Goal: Check status: Check status

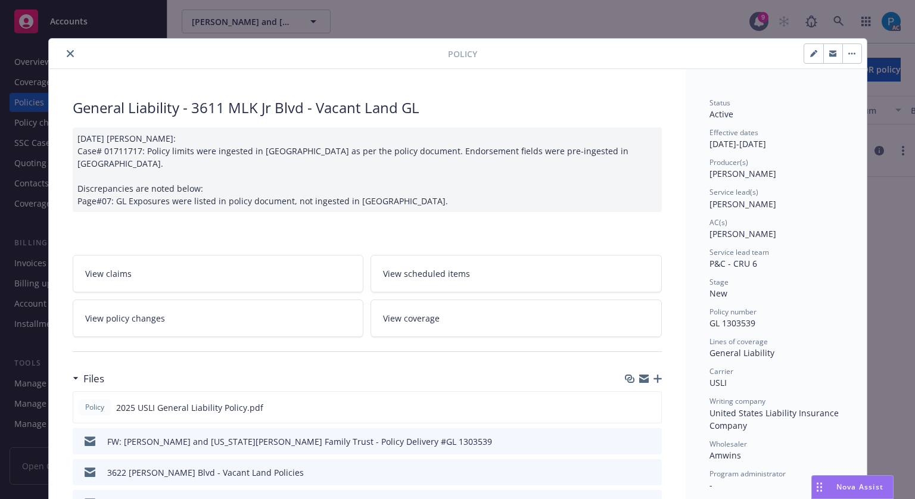
scroll to position [36, 0]
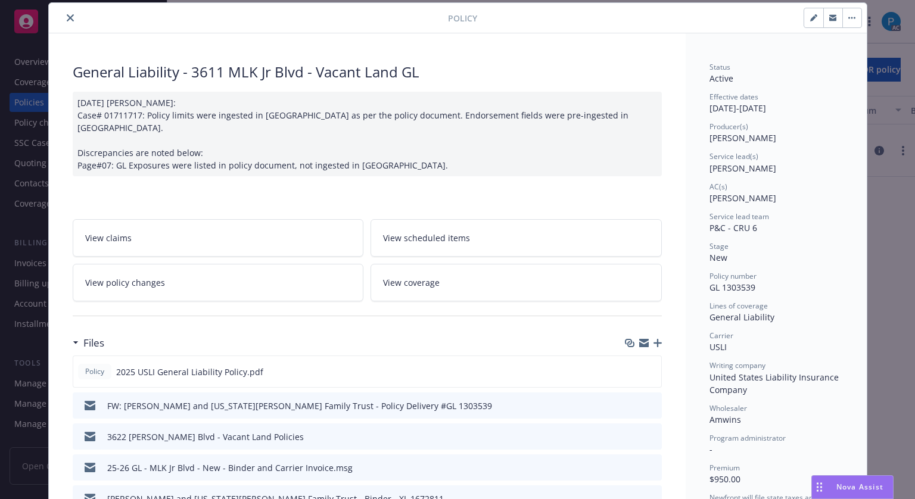
click at [67, 18] on icon "close" at bounding box center [70, 17] width 7 height 7
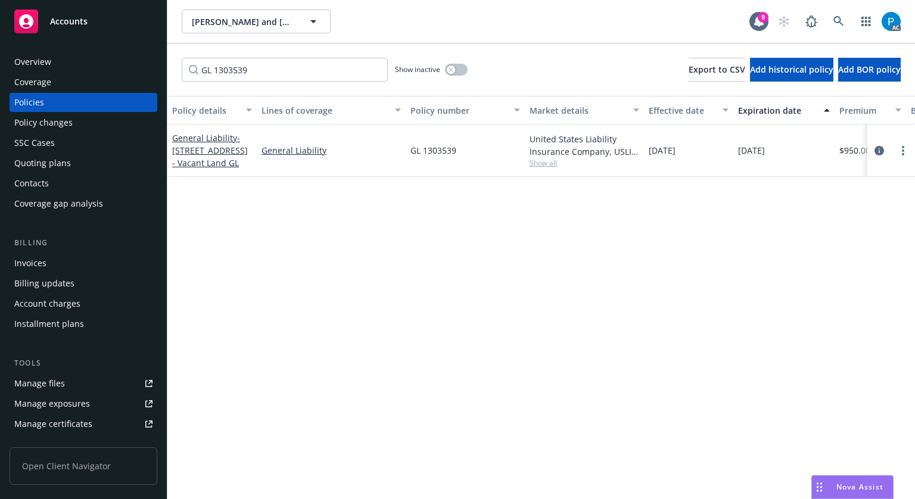
click at [62, 18] on span "Accounts" at bounding box center [69, 22] width 38 height 10
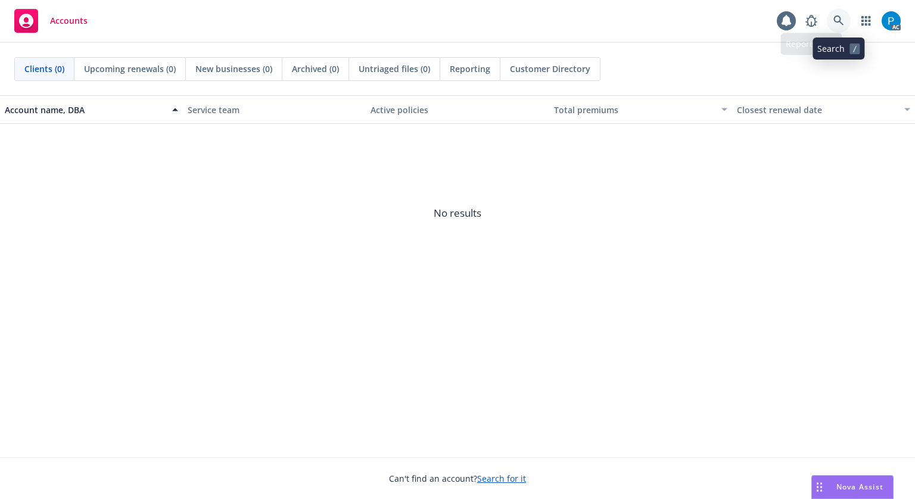
click at [840, 14] on link at bounding box center [838, 21] width 24 height 24
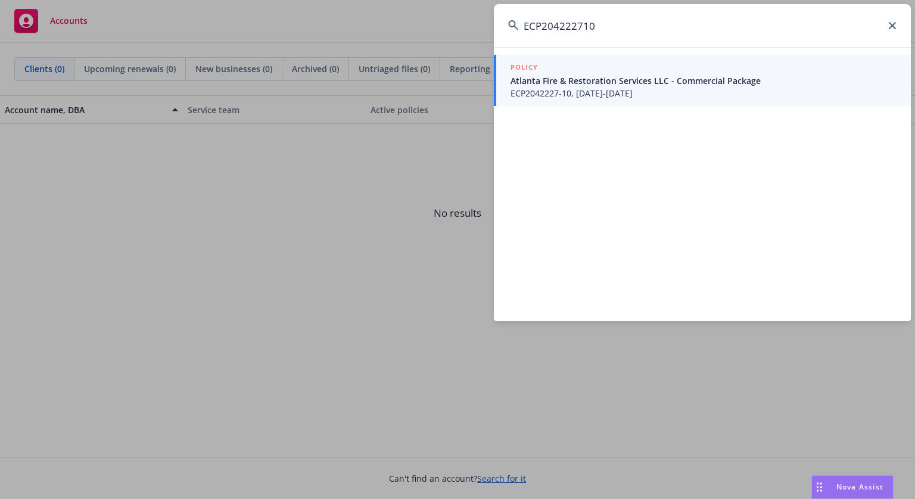
type input "ECP204222710"
click at [604, 78] on span "Atlanta Fire & Restoration Services LLC - Commercial Package" at bounding box center [703, 80] width 386 height 13
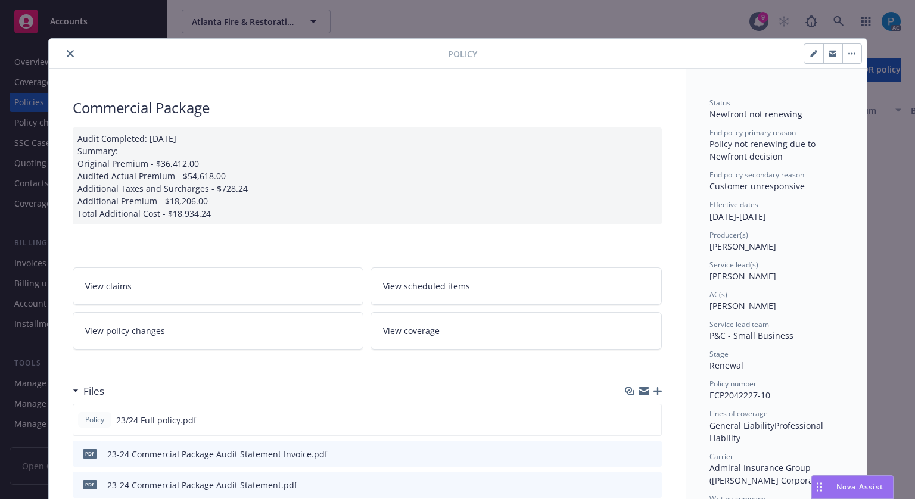
click at [67, 52] on icon "close" at bounding box center [70, 53] width 7 height 7
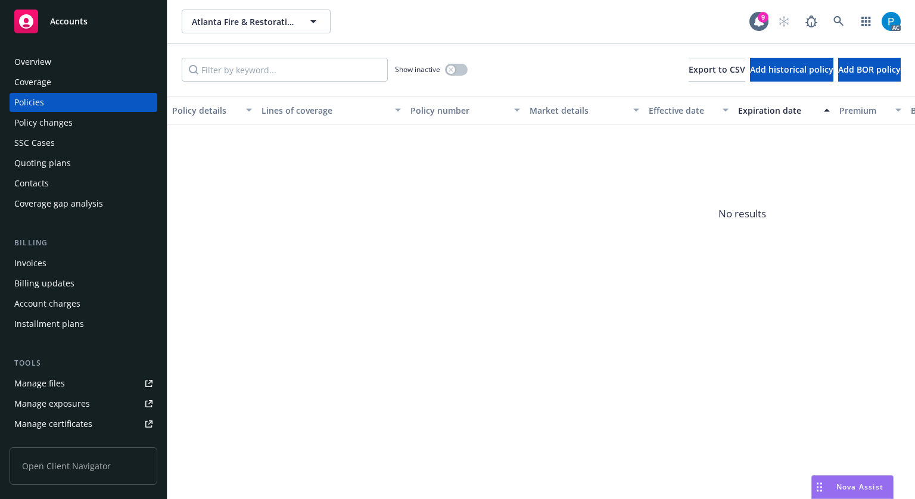
click at [56, 262] on div "Invoices" at bounding box center [83, 263] width 138 height 19
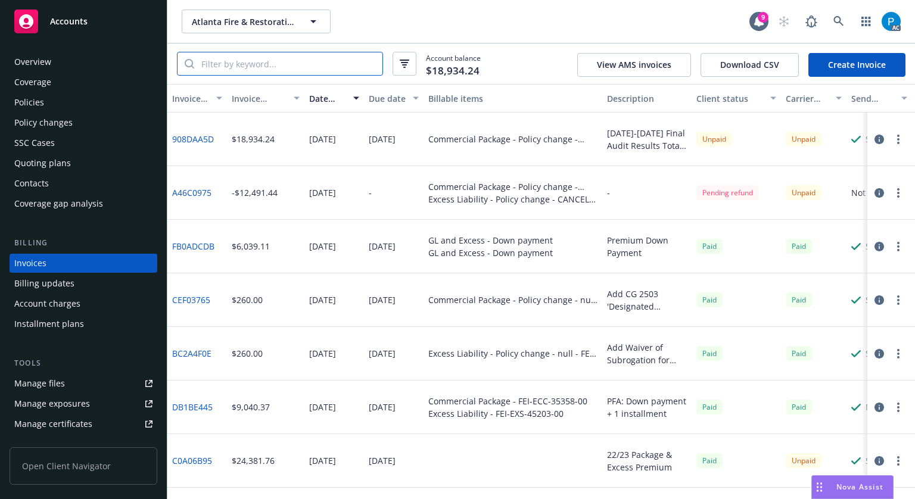
click at [281, 59] on input "search" at bounding box center [288, 63] width 188 height 23
paste input "ECP204222710"
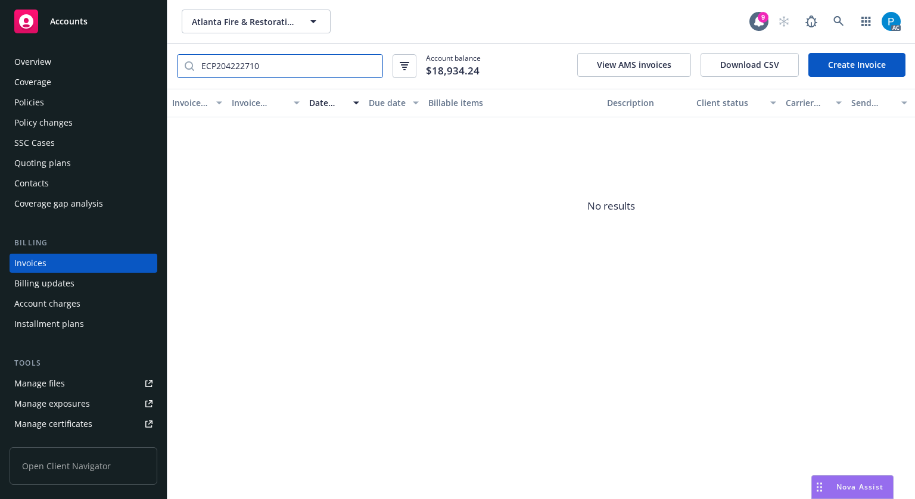
type input "ECP204222710"
click at [123, 30] on div "Accounts" at bounding box center [83, 22] width 138 height 24
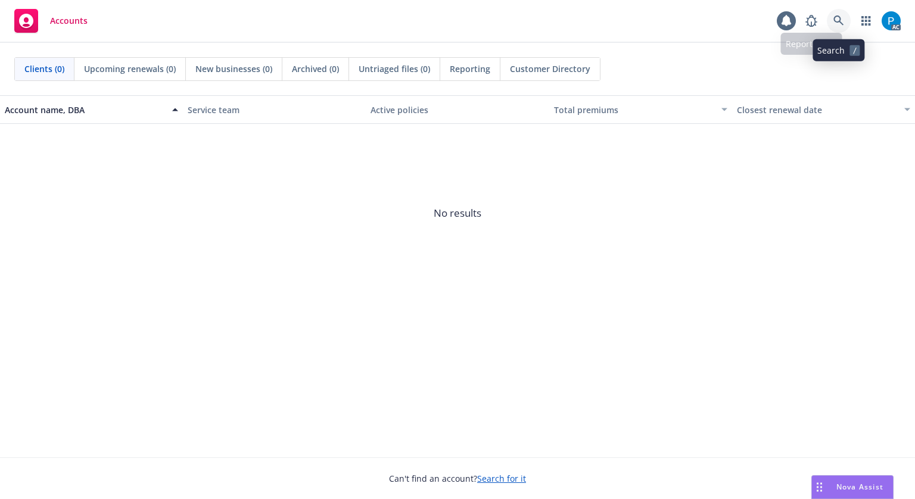
click at [841, 17] on icon at bounding box center [838, 20] width 11 height 11
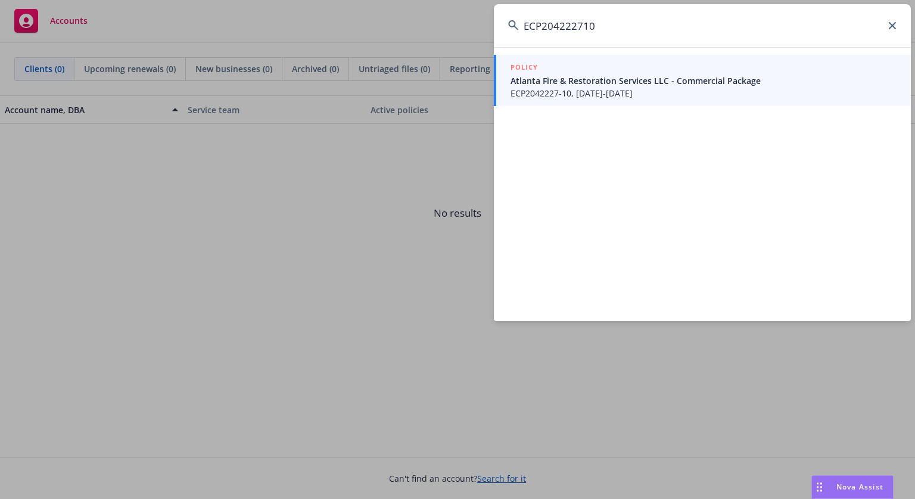
click at [579, 24] on input "ECP204222710" at bounding box center [702, 25] width 417 height 43
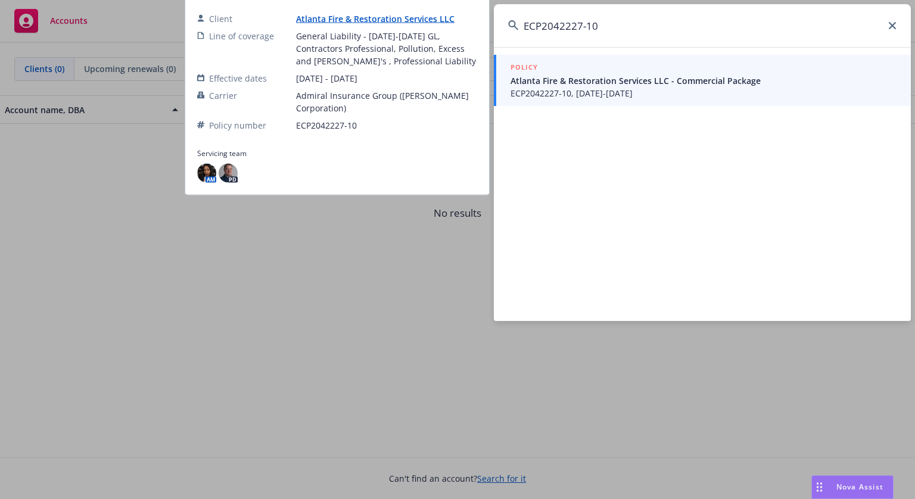
type input "ECP2042227-10"
click at [608, 98] on span "ECP2042227-10, [DATE]-[DATE]" at bounding box center [703, 93] width 386 height 13
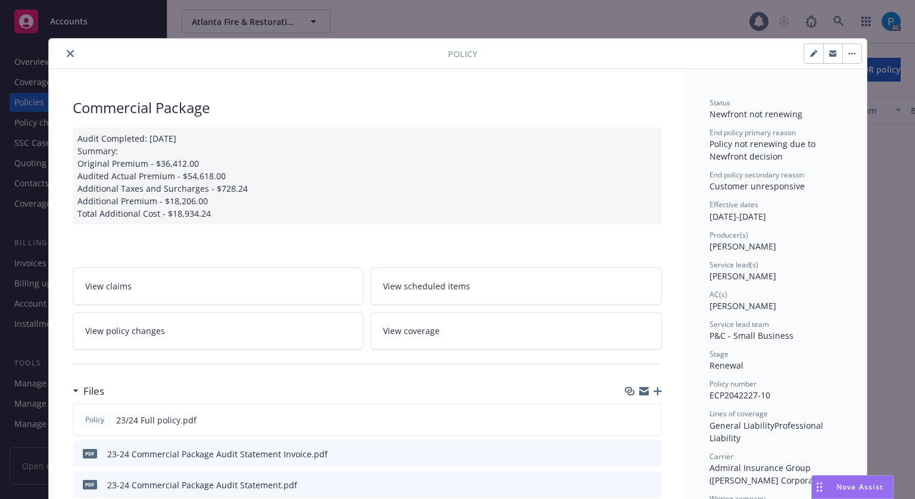
scroll to position [36, 0]
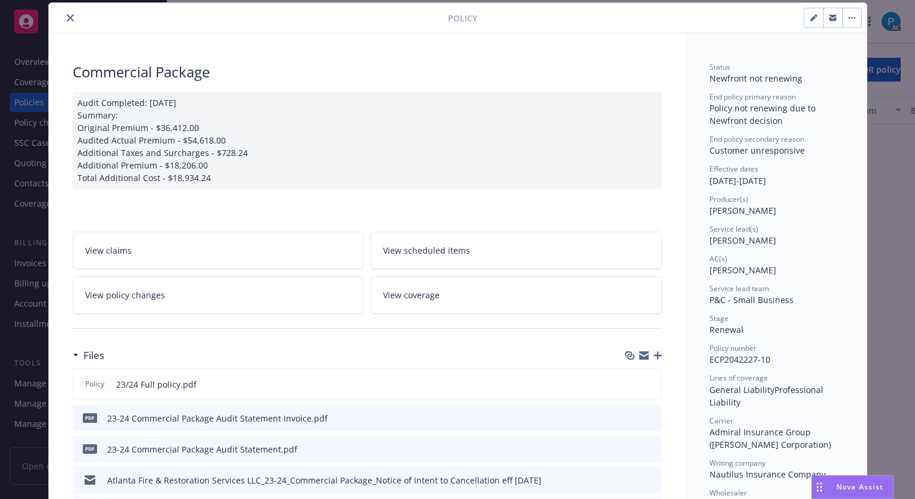
click at [67, 17] on icon "close" at bounding box center [70, 17] width 7 height 7
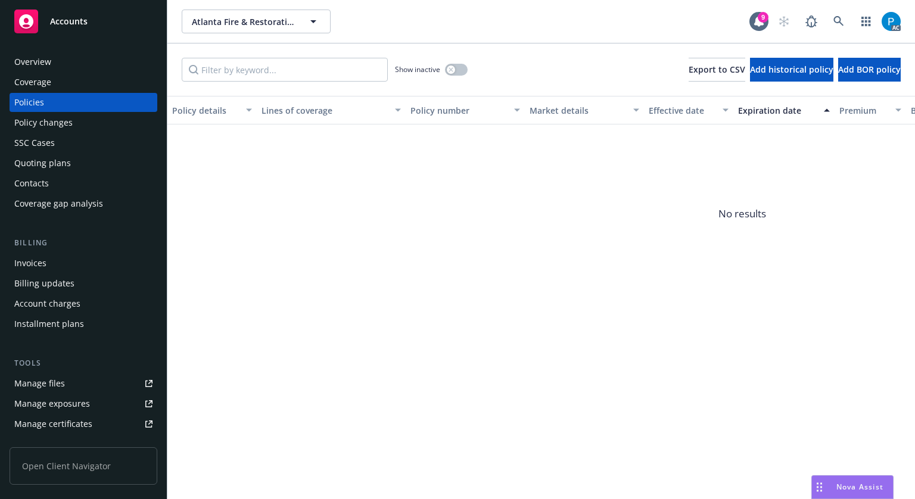
click at [49, 257] on div "Invoices" at bounding box center [83, 263] width 138 height 19
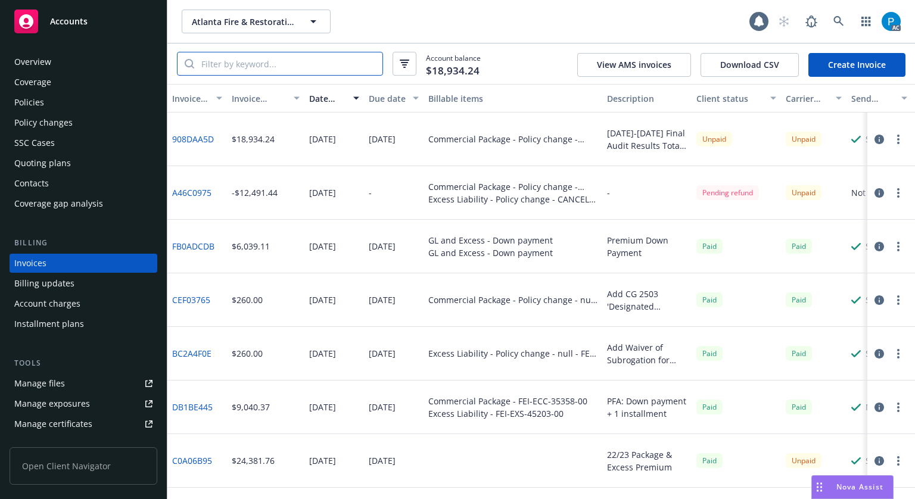
click at [294, 54] on input "search" at bounding box center [288, 63] width 188 height 23
paste input "ECP2042227-10"
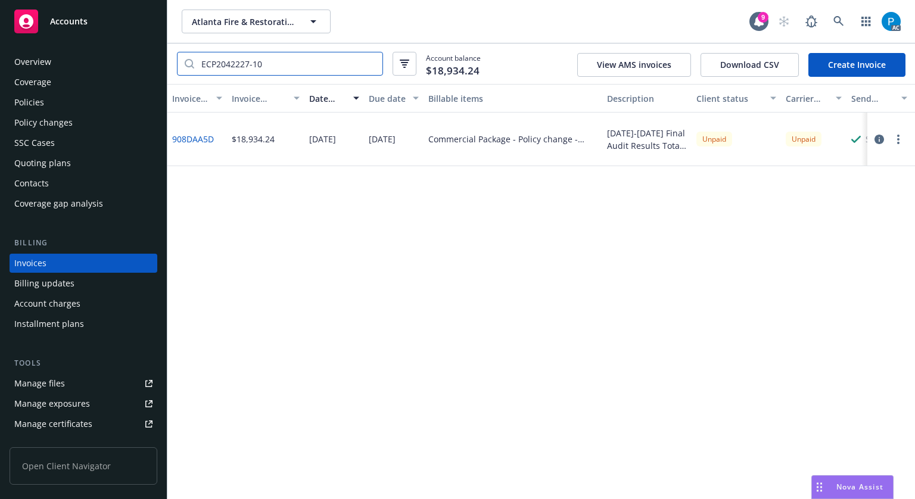
type input "ECP2042227-10"
click at [52, 32] on div "Accounts" at bounding box center [83, 22] width 138 height 24
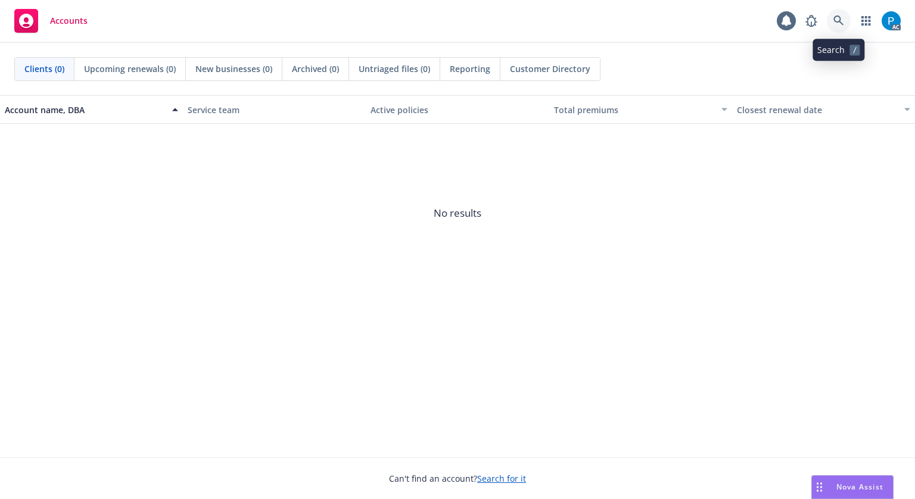
click at [839, 20] on icon at bounding box center [838, 20] width 10 height 10
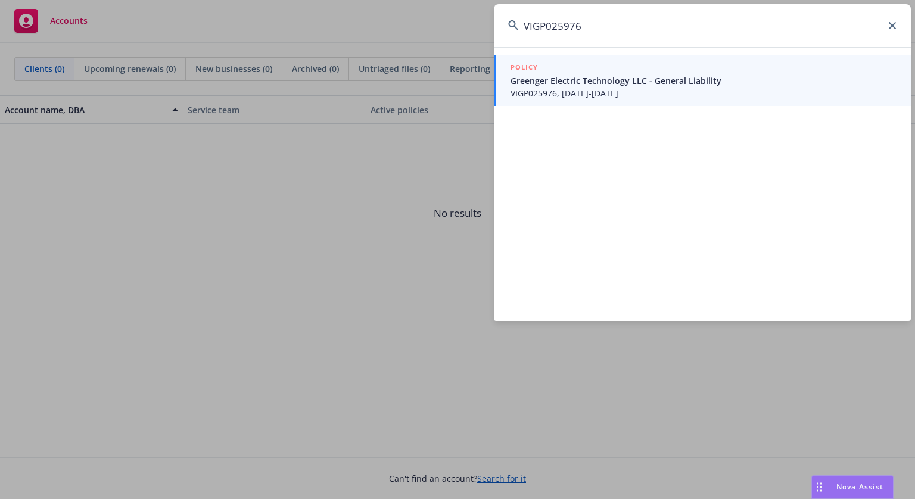
type input "VIGP025976"
click at [631, 93] on span "VIGP025976, [DATE]-[DATE]" at bounding box center [703, 93] width 386 height 13
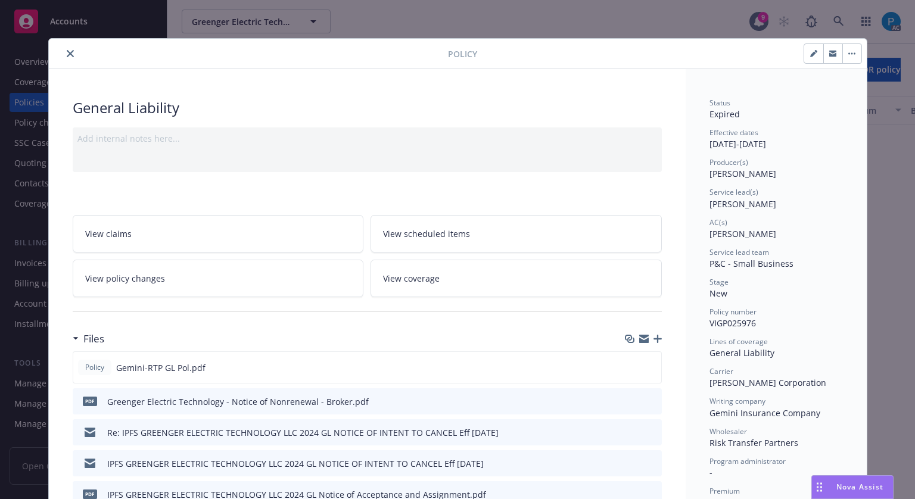
click at [68, 54] on icon "close" at bounding box center [70, 53] width 7 height 7
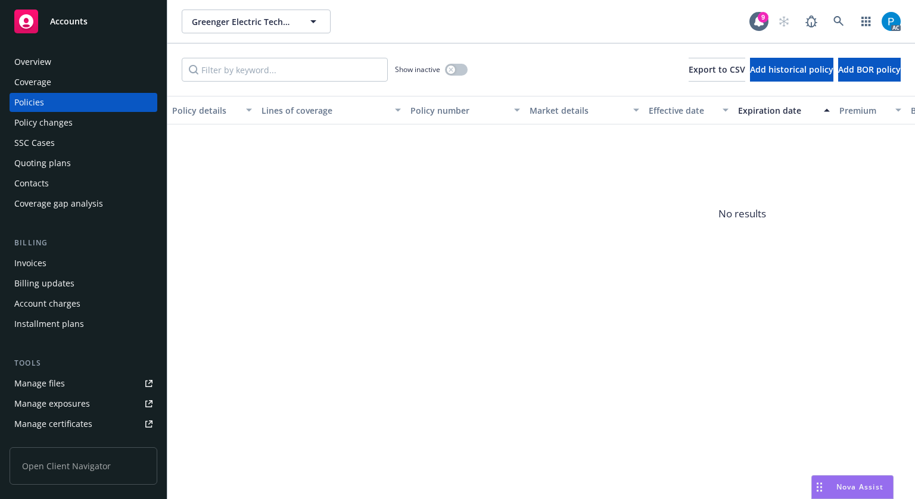
click at [63, 260] on div "Invoices" at bounding box center [83, 263] width 138 height 19
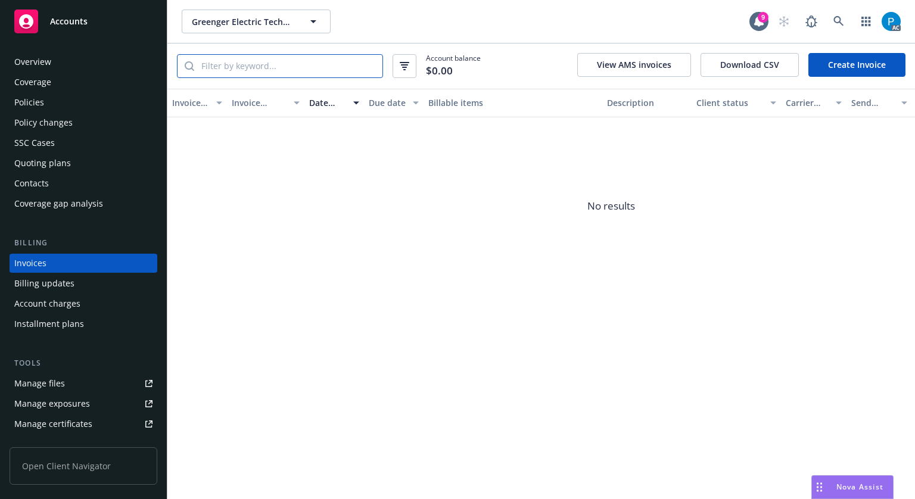
click at [281, 68] on input "search" at bounding box center [288, 66] width 188 height 23
paste input "VIGP025976"
type input "VIGP025976"
click at [85, 26] on span "Accounts" at bounding box center [69, 22] width 38 height 10
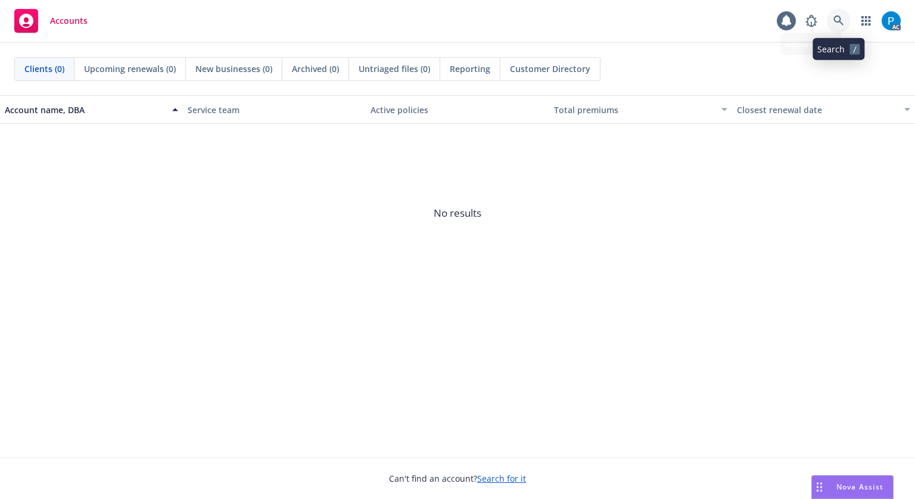
click at [837, 23] on icon at bounding box center [838, 20] width 11 height 11
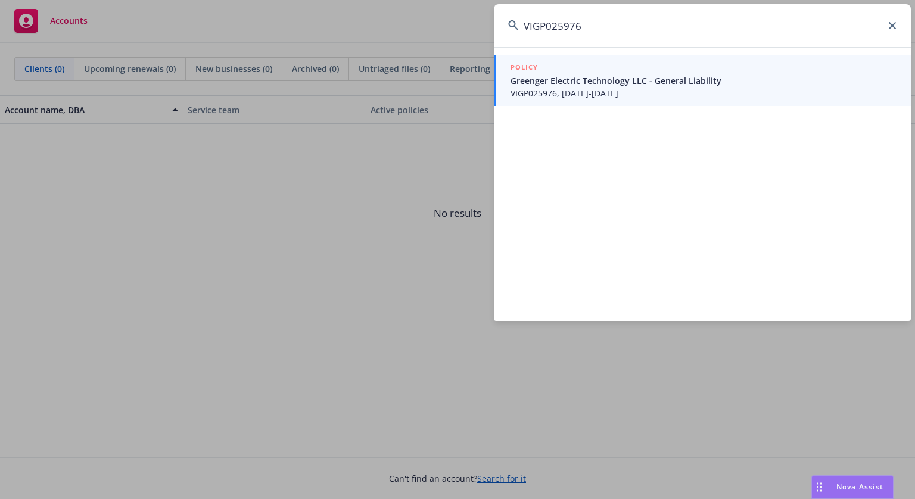
type input "VIGP025976"
click at [610, 81] on span "Greenger Electric Technology LLC - General Liability" at bounding box center [703, 80] width 386 height 13
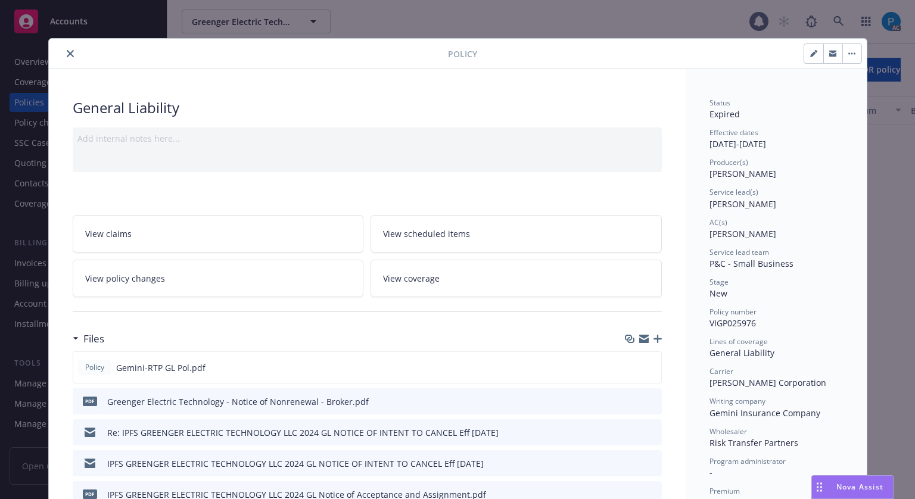
scroll to position [36, 0]
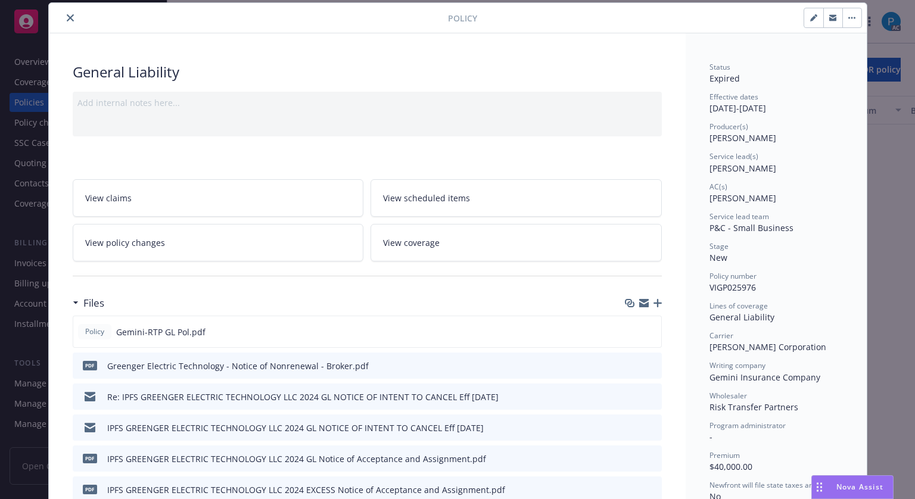
click at [67, 17] on icon "close" at bounding box center [70, 17] width 7 height 7
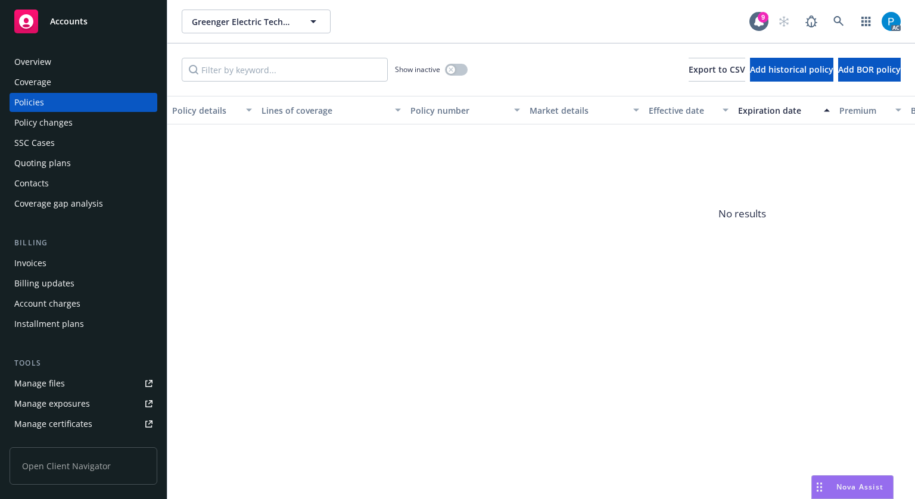
click at [36, 267] on div "Invoices" at bounding box center [30, 263] width 32 height 19
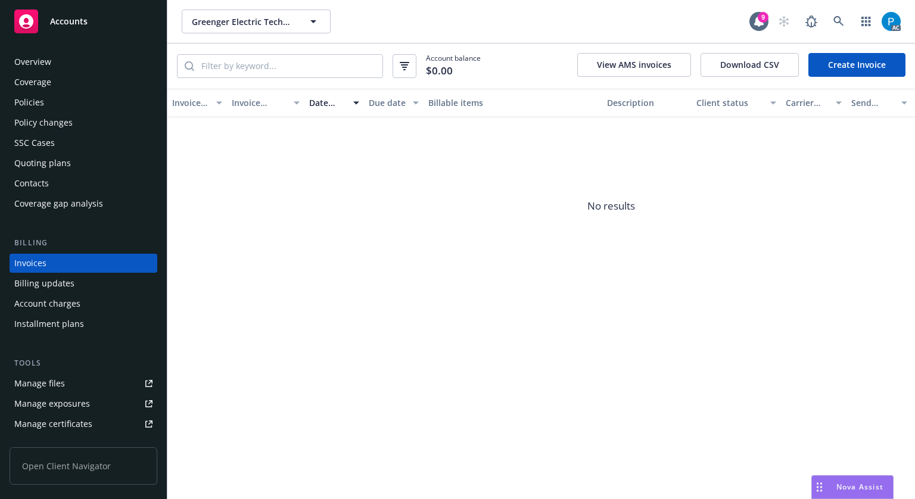
click at [95, 14] on div "Accounts" at bounding box center [83, 22] width 138 height 24
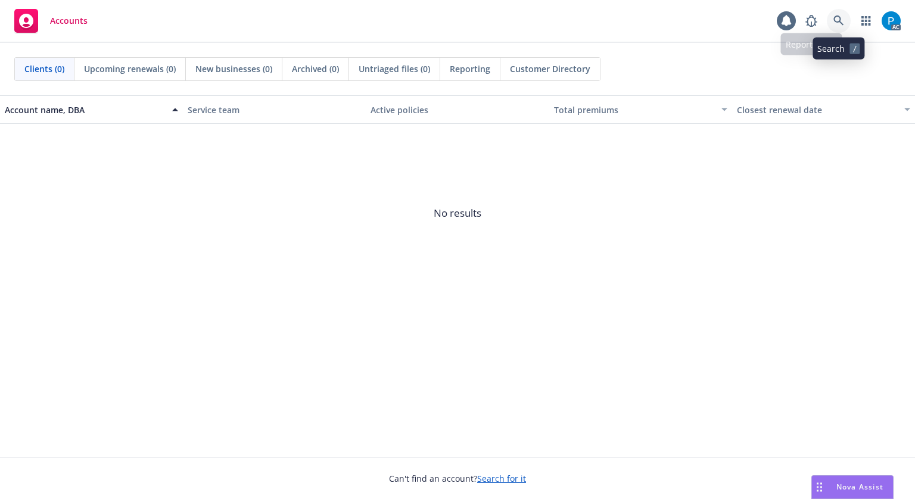
click at [839, 16] on icon at bounding box center [838, 20] width 11 height 11
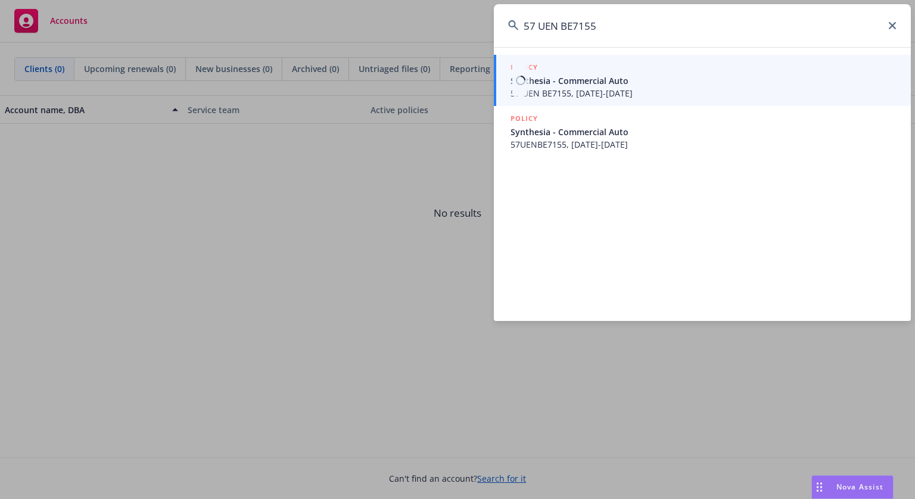
type input "57 UEN BE7155"
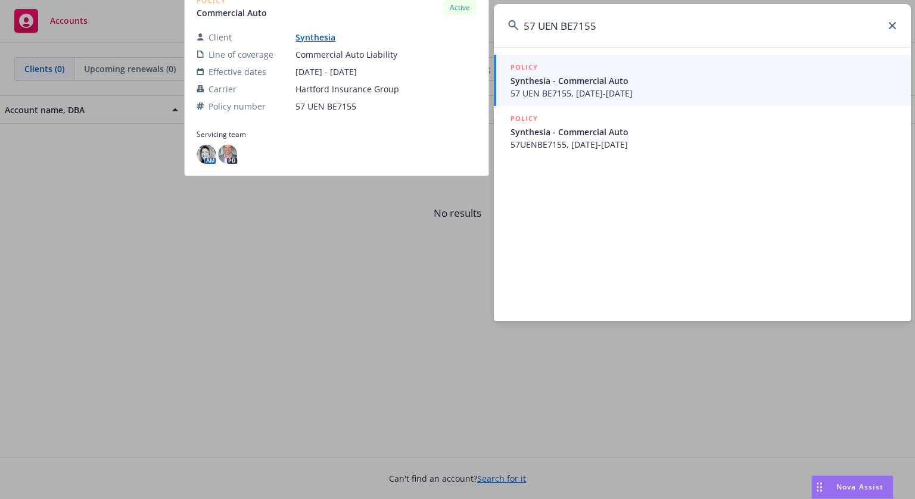
click at [561, 80] on span "Synthesia - Commercial Auto" at bounding box center [703, 80] width 386 height 13
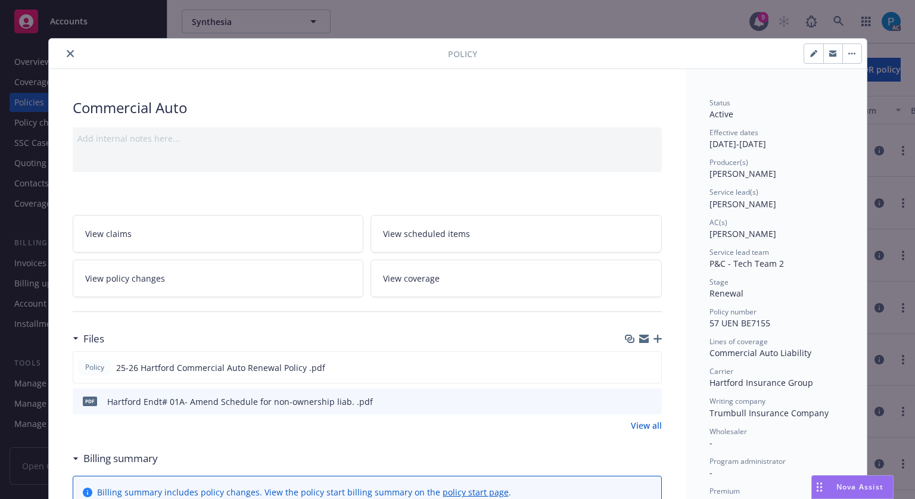
click at [67, 54] on icon "close" at bounding box center [70, 53] width 7 height 7
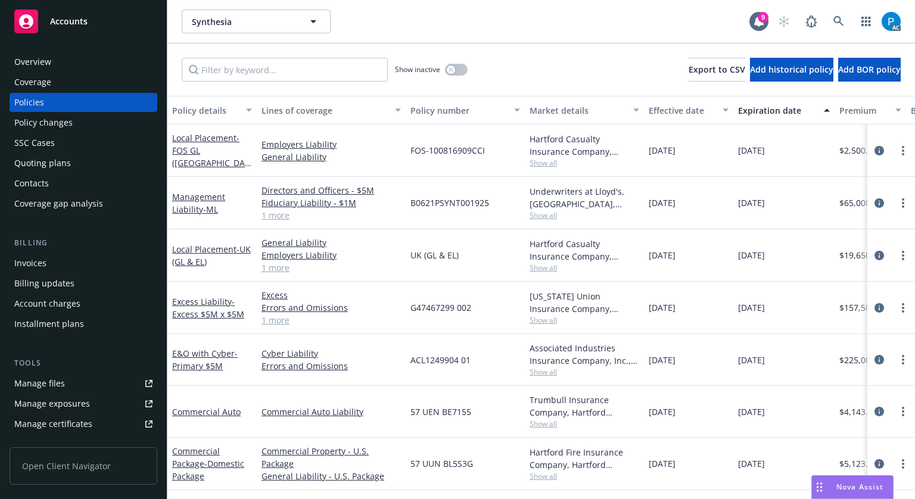
click at [52, 266] on div "Invoices" at bounding box center [83, 263] width 138 height 19
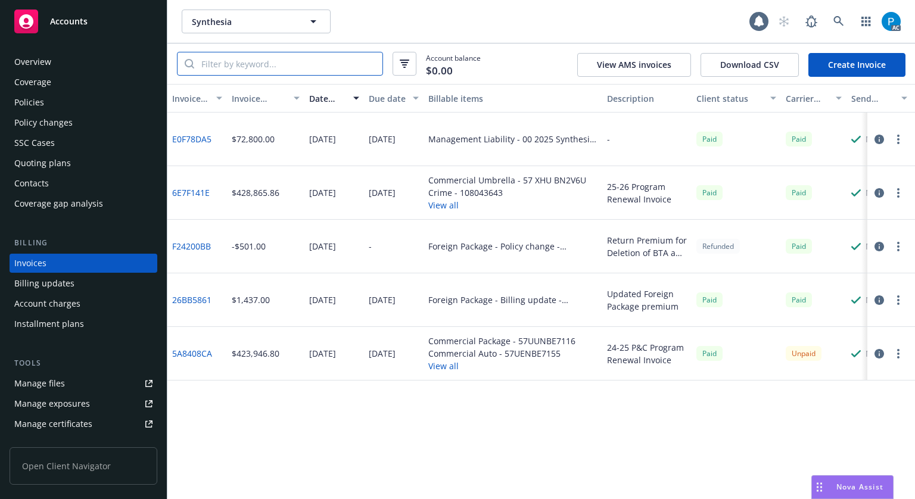
click at [327, 64] on input "search" at bounding box center [288, 63] width 188 height 23
paste input "57 UEN BE7155"
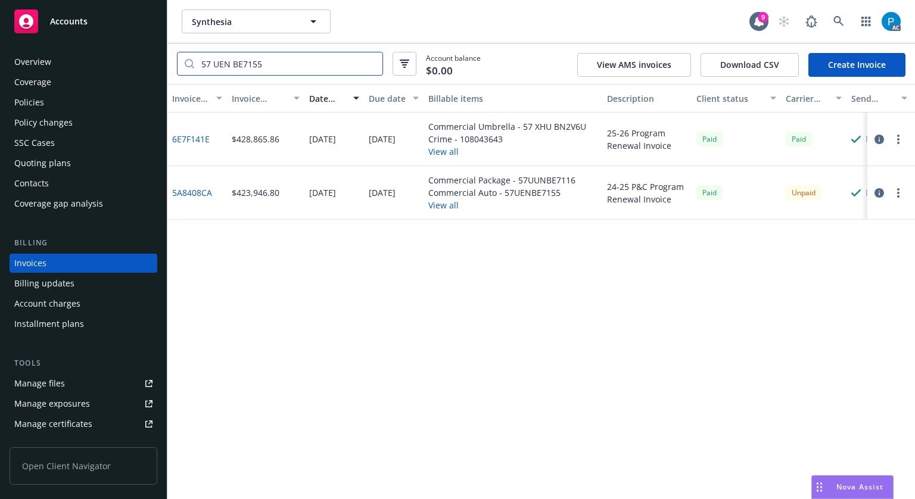
click at [216, 66] on input "57 UEN BE7155" at bounding box center [288, 63] width 188 height 23
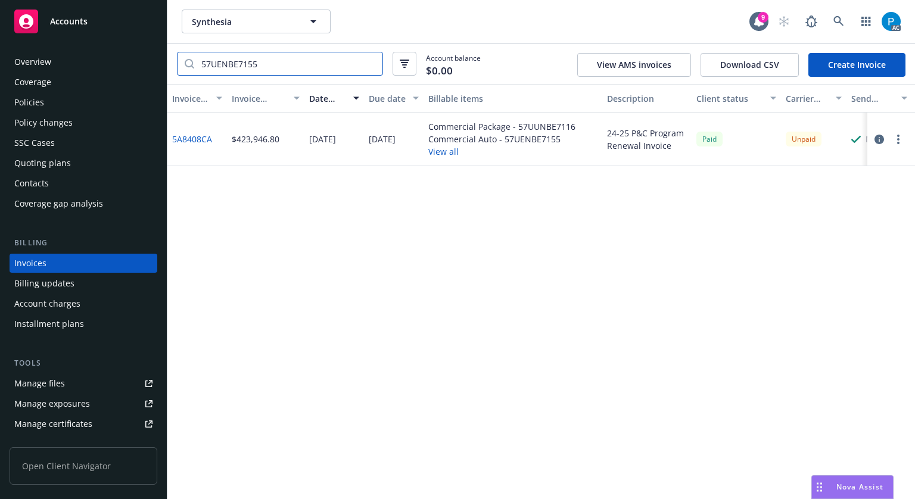
type input "57UENBE7155"
click at [878, 135] on icon "button" at bounding box center [879, 140] width 10 height 10
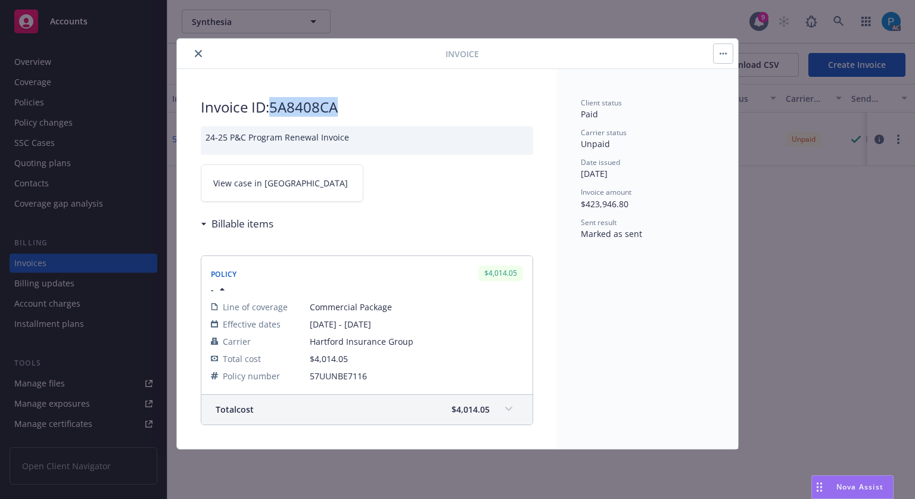
drag, startPoint x: 338, startPoint y: 108, endPoint x: 273, endPoint y: 104, distance: 65.0
click at [273, 104] on h2 "Invoice ID: 5A8408CA" at bounding box center [367, 107] width 332 height 19
copy h2 "5A8408CA"
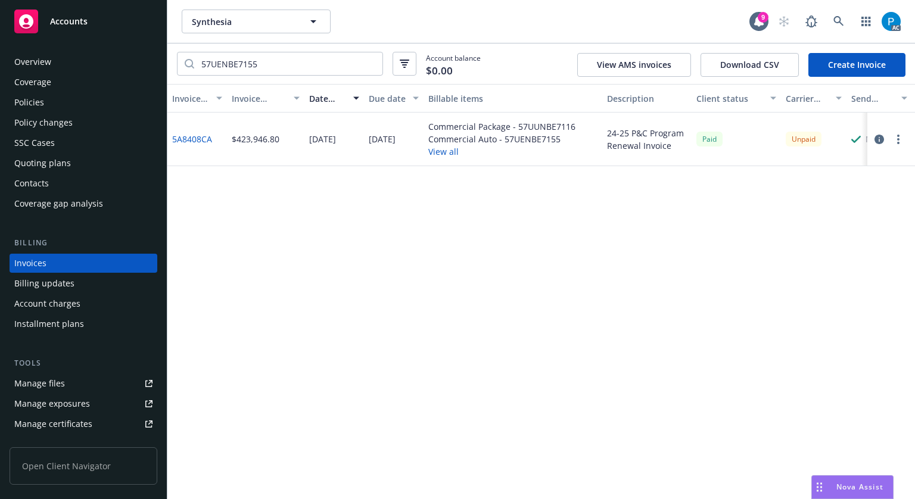
click at [60, 102] on div "Policies" at bounding box center [83, 102] width 138 height 19
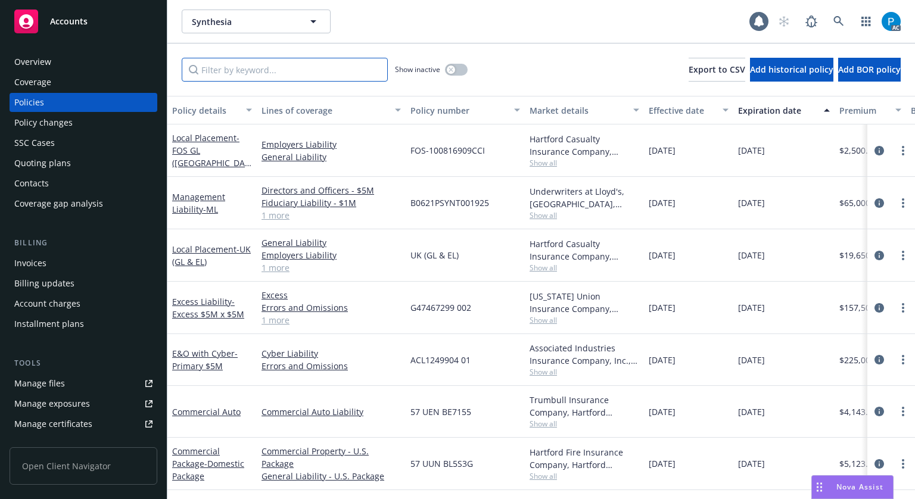
click at [291, 71] on input "Filter by keyword..." at bounding box center [285, 70] width 206 height 24
paste input "5A8408CA"
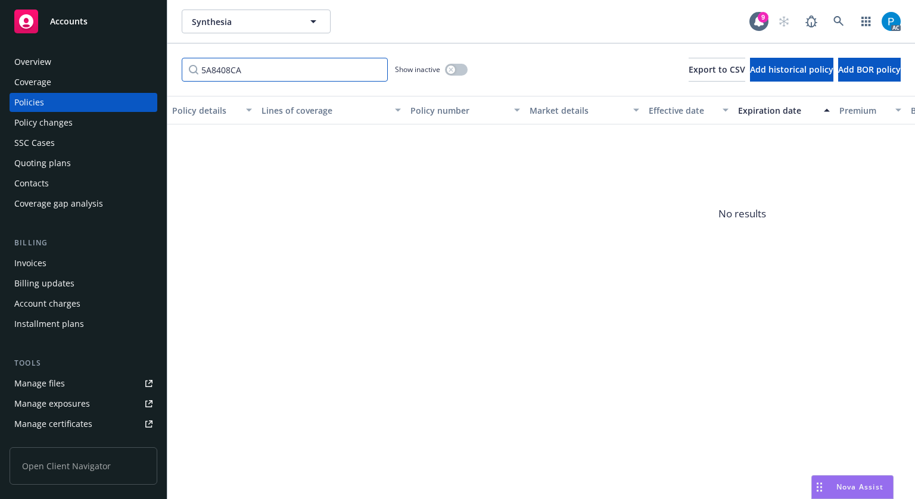
click at [238, 64] on input "5A8408CA" at bounding box center [285, 70] width 206 height 24
paste input "7 UEN BE7155"
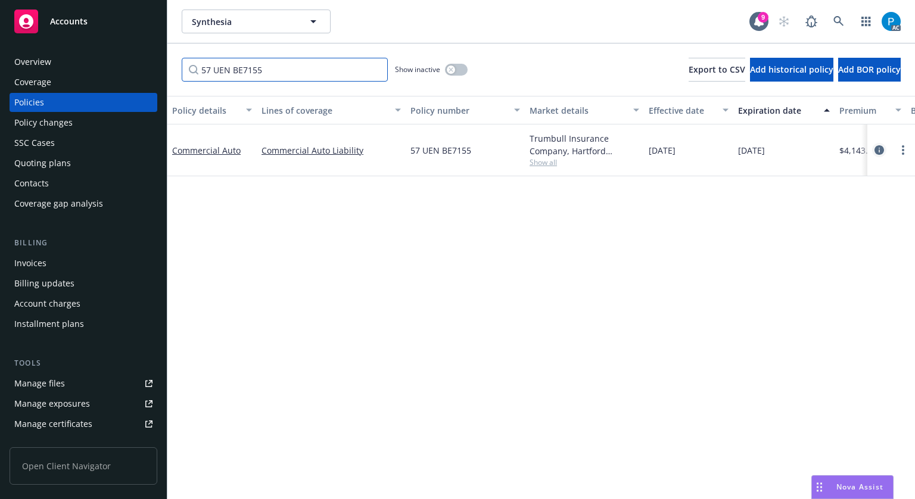
type input "57 UEN BE7155"
click at [872, 156] on link "circleInformation" at bounding box center [879, 150] width 14 height 14
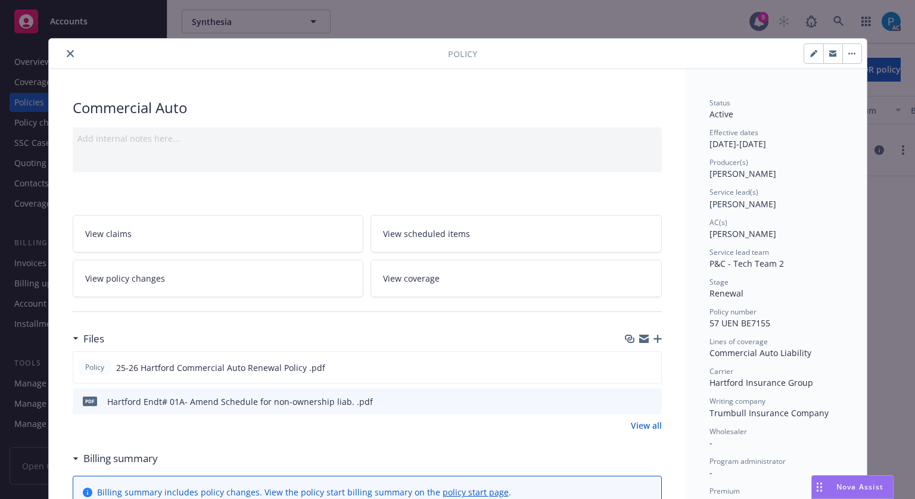
scroll to position [36, 0]
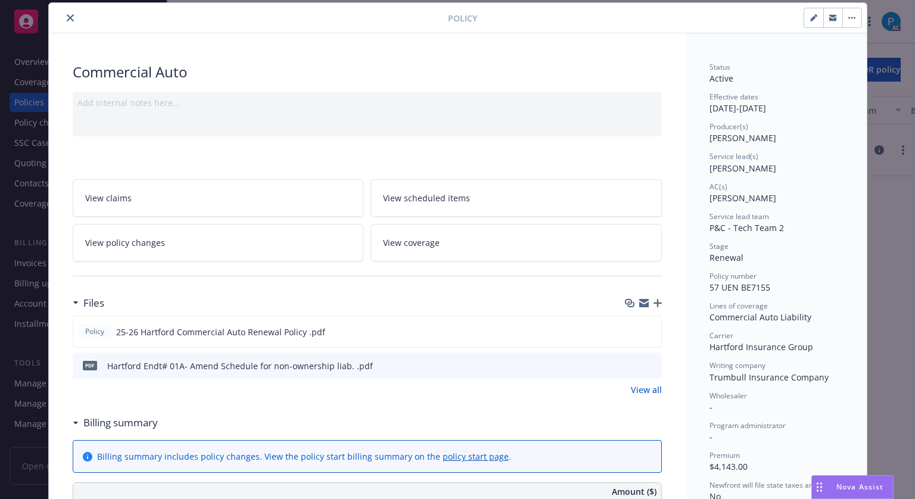
click at [67, 14] on icon "close" at bounding box center [70, 17] width 7 height 7
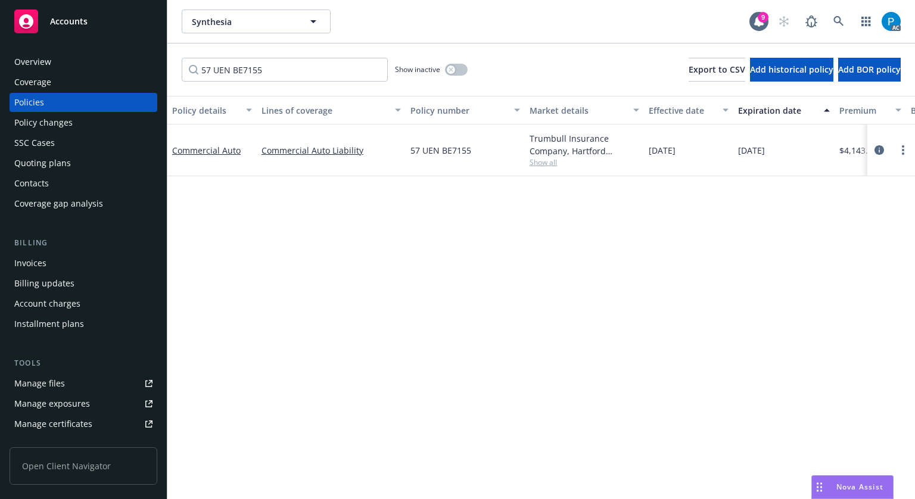
click at [70, 22] on span "Accounts" at bounding box center [69, 22] width 38 height 10
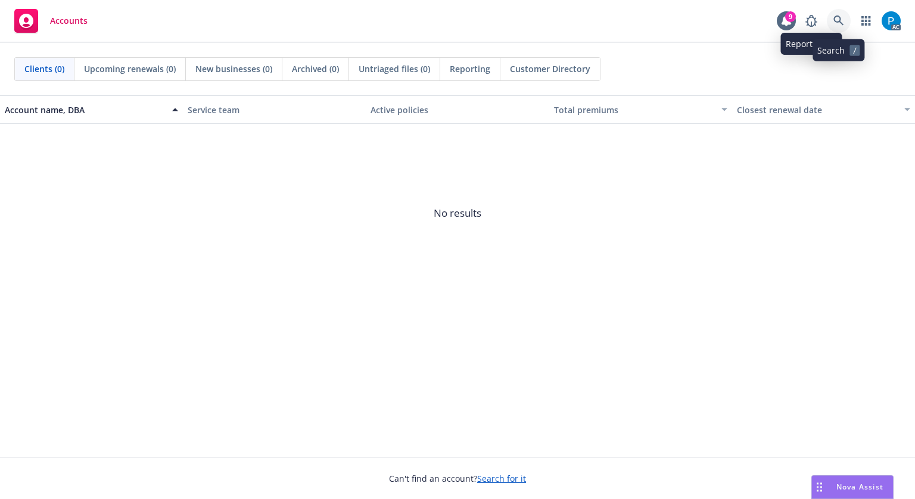
click at [829, 22] on link at bounding box center [838, 21] width 24 height 24
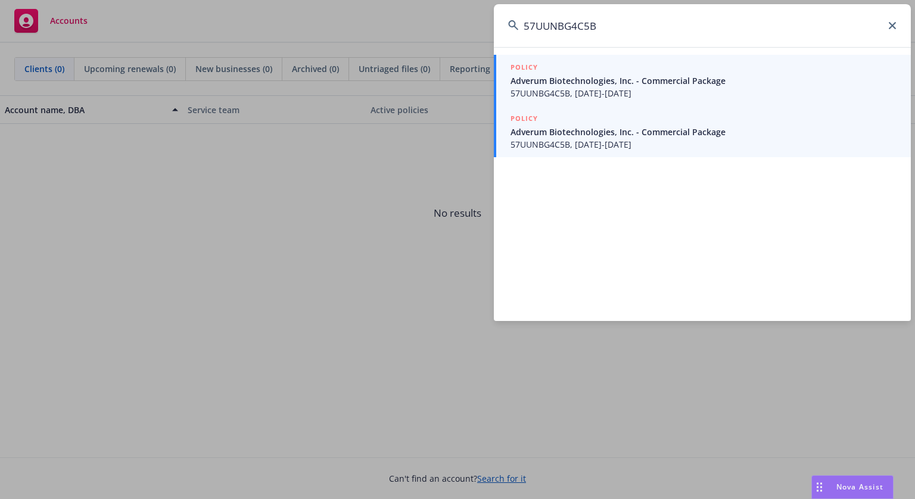
type input "57UUNBG4C5B"
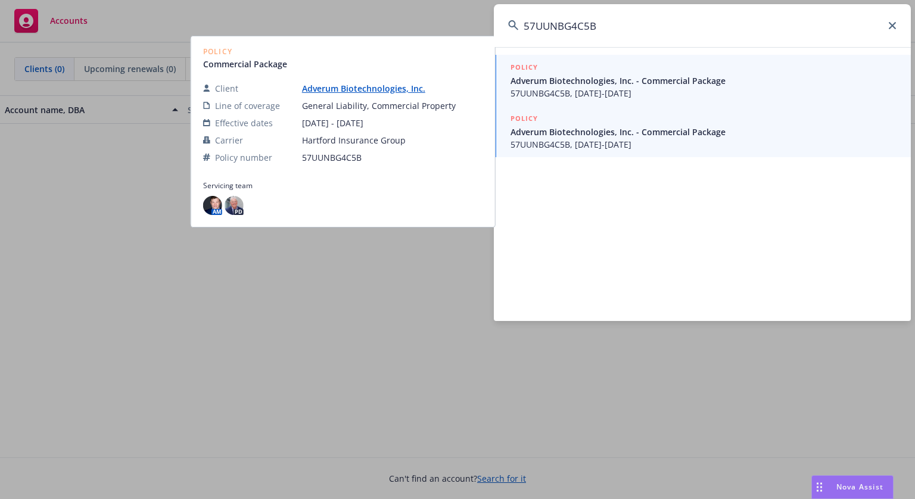
click at [610, 90] on span "57UUNBG4C5B, [DATE]-[DATE]" at bounding box center [703, 93] width 386 height 13
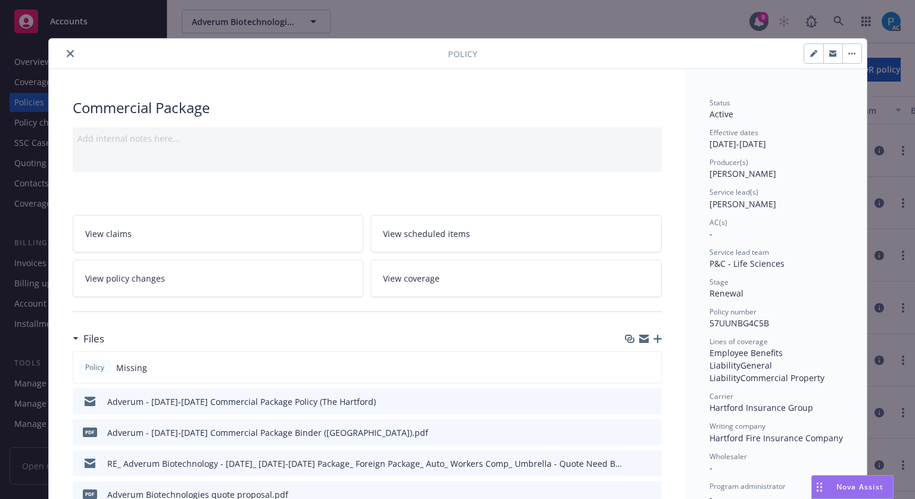
click at [67, 50] on icon "close" at bounding box center [70, 53] width 7 height 7
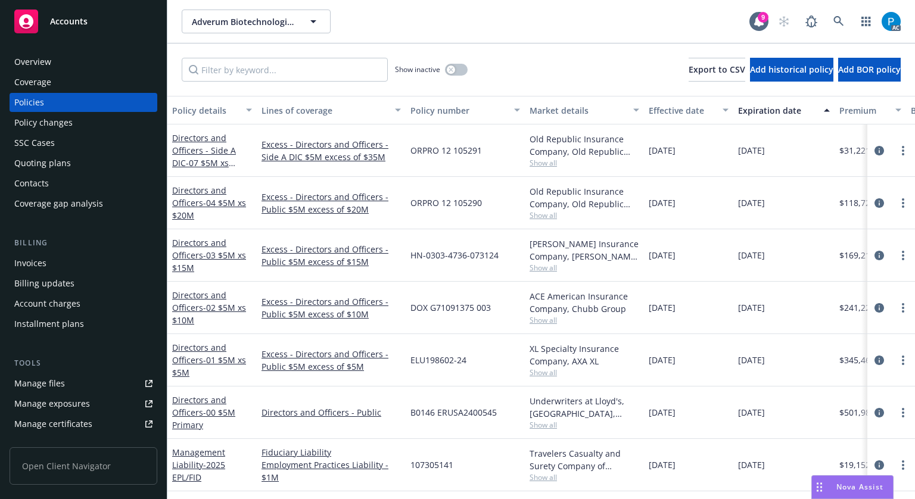
click at [40, 261] on div "Invoices" at bounding box center [30, 263] width 32 height 19
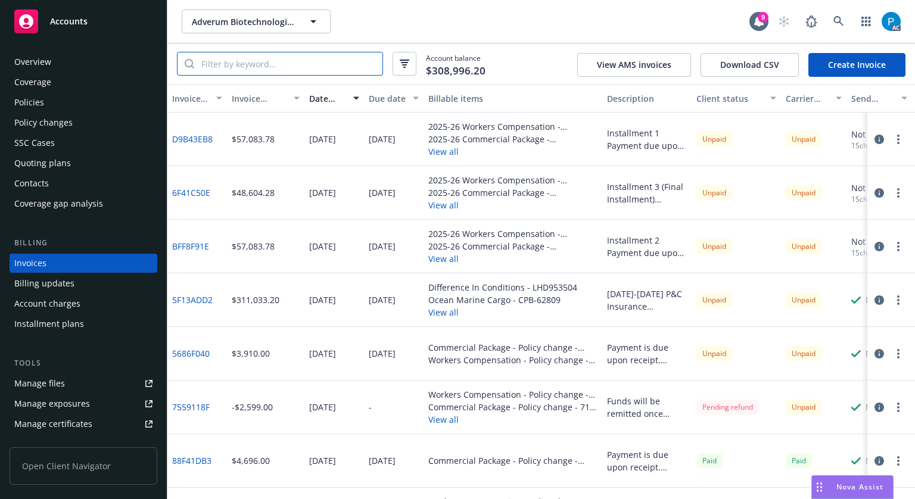
click at [255, 63] on input "search" at bounding box center [288, 63] width 188 height 23
paste input "57UUNBG4C5B"
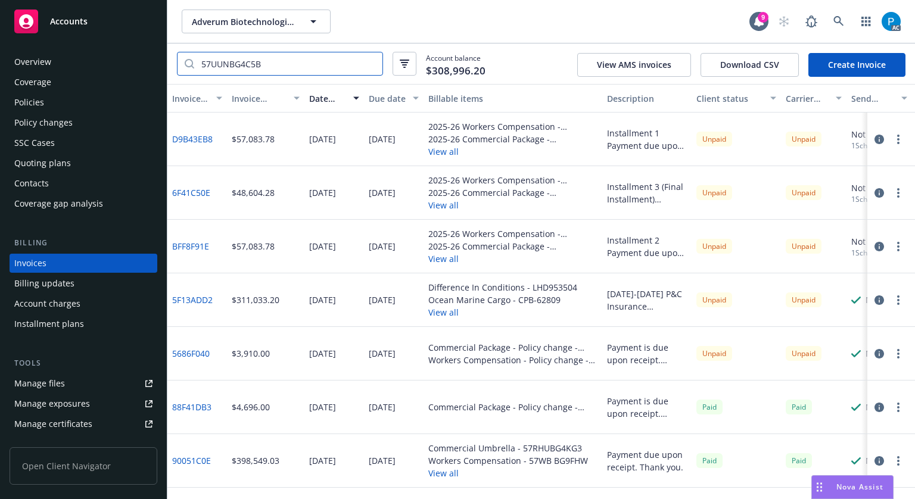
type input "57UUNBG4C5B"
click at [882, 350] on icon "button" at bounding box center [879, 354] width 10 height 10
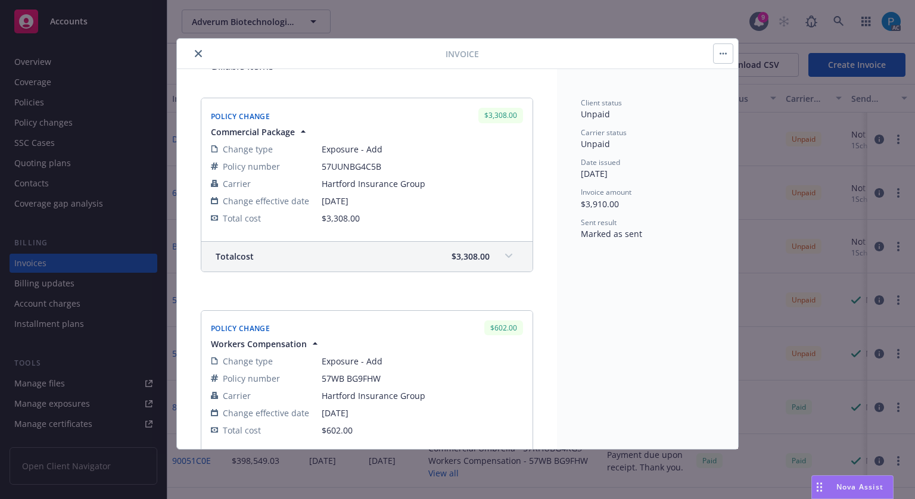
scroll to position [238, 0]
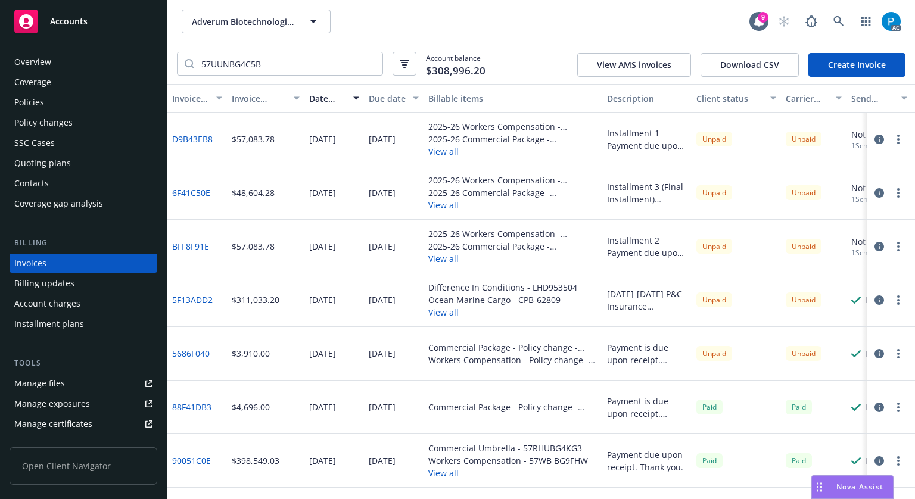
click at [88, 30] on div "Accounts" at bounding box center [83, 22] width 138 height 24
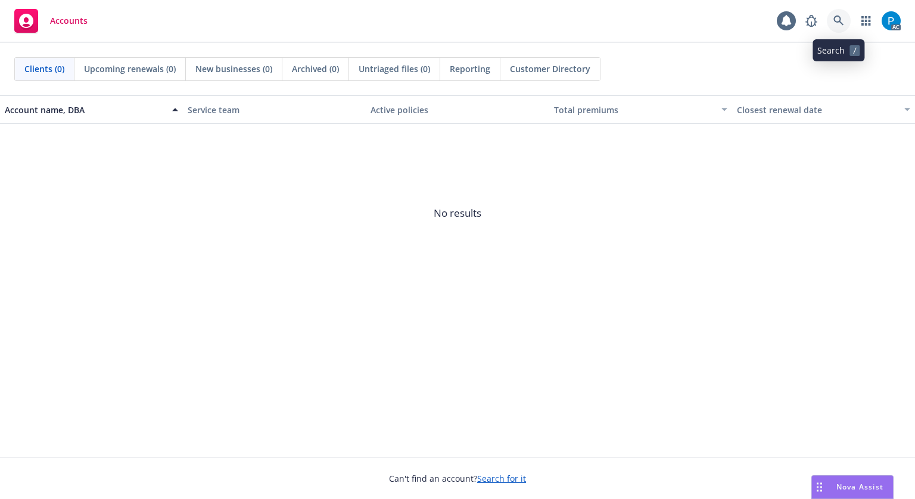
click at [836, 14] on link at bounding box center [838, 21] width 24 height 24
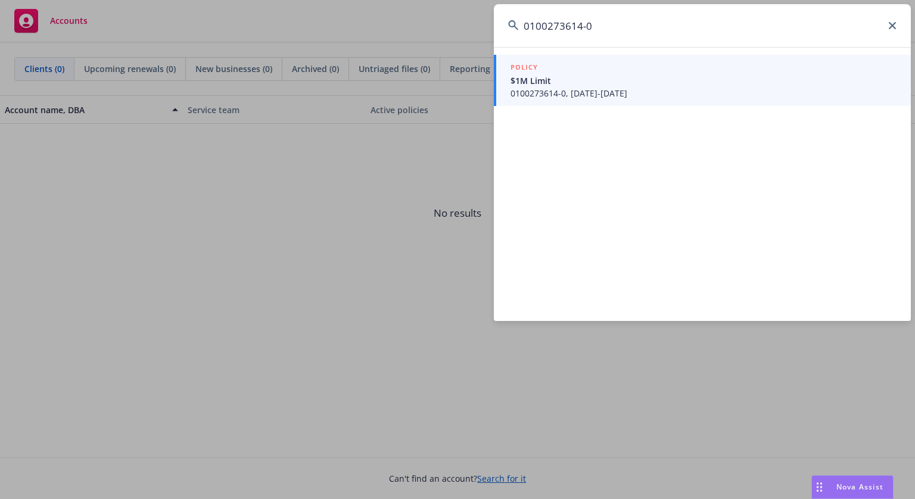
type input "0100273614-0"
click at [590, 88] on span "0100273614-0, [DATE]-[DATE]" at bounding box center [703, 93] width 386 height 13
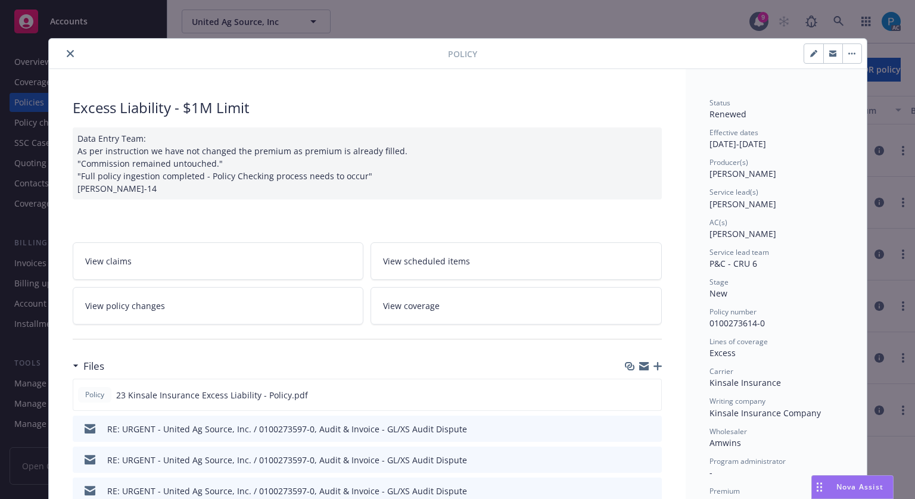
click at [67, 55] on icon "close" at bounding box center [70, 53] width 7 height 7
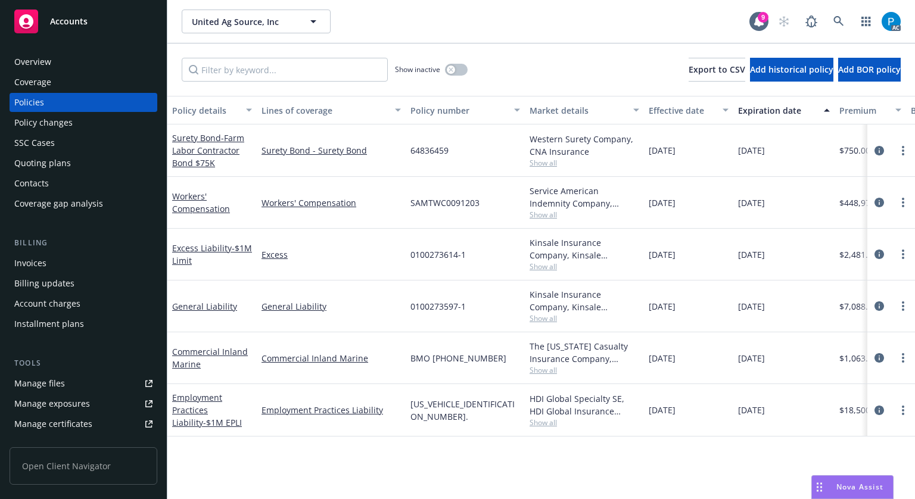
click at [36, 263] on div "Invoices" at bounding box center [30, 263] width 32 height 19
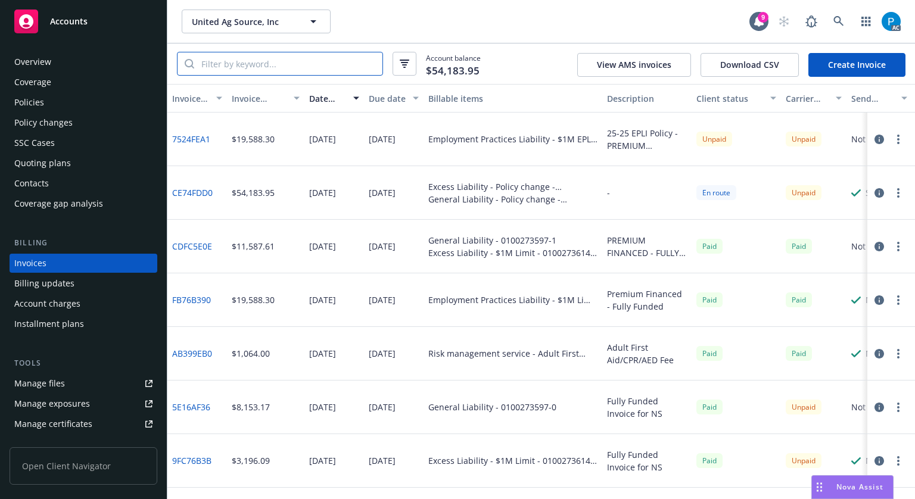
click at [296, 64] on input "search" at bounding box center [288, 63] width 188 height 23
paste input "0100273614-0"
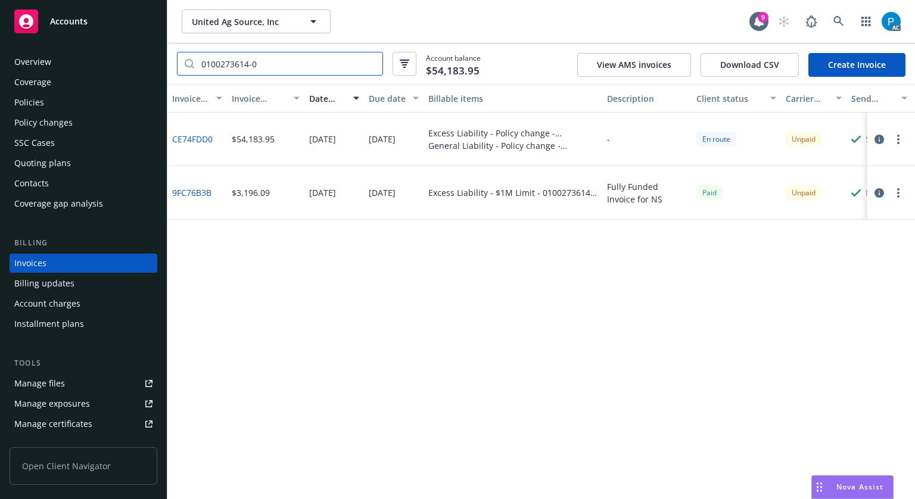
type input "0100273614-0"
click at [876, 137] on icon "button" at bounding box center [879, 140] width 10 height 10
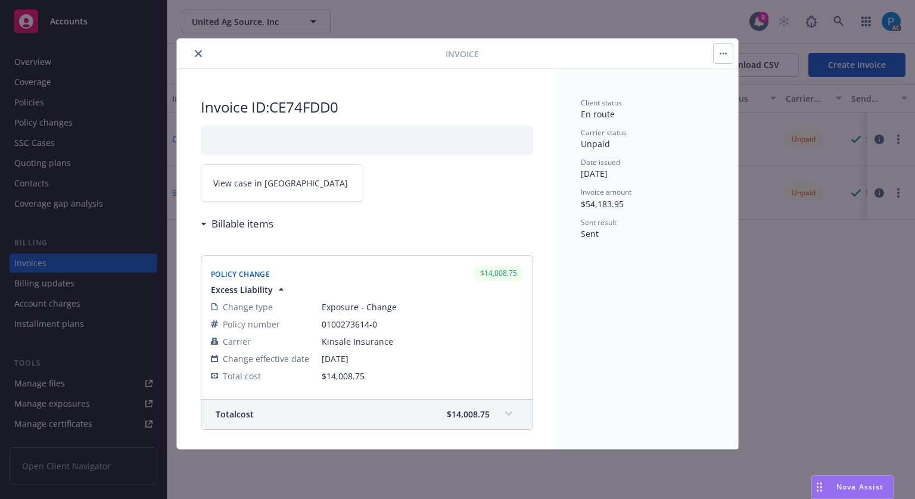
click at [294, 180] on link "View case in [GEOGRAPHIC_DATA]" at bounding box center [282, 183] width 163 height 38
